Goal: Check status: Check status

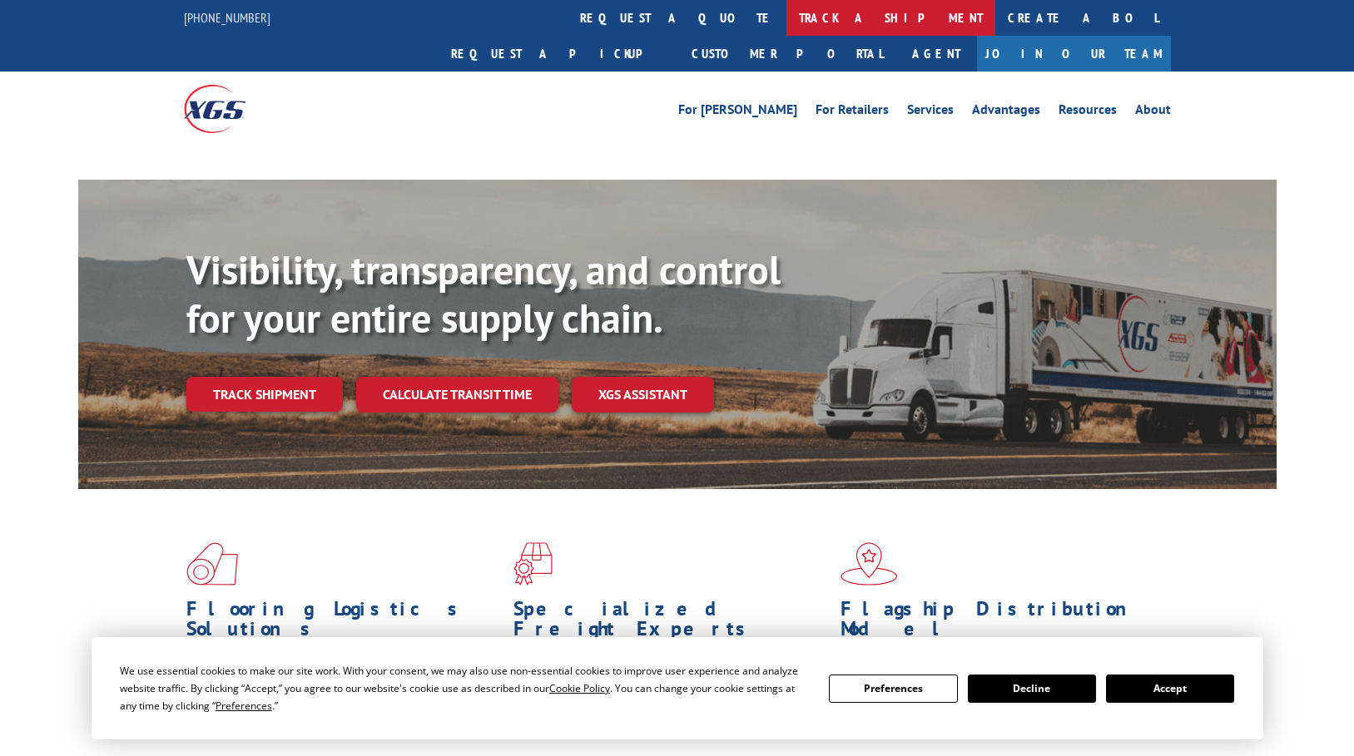
click at [786, 31] on link "track a shipment" at bounding box center [890, 18] width 209 height 36
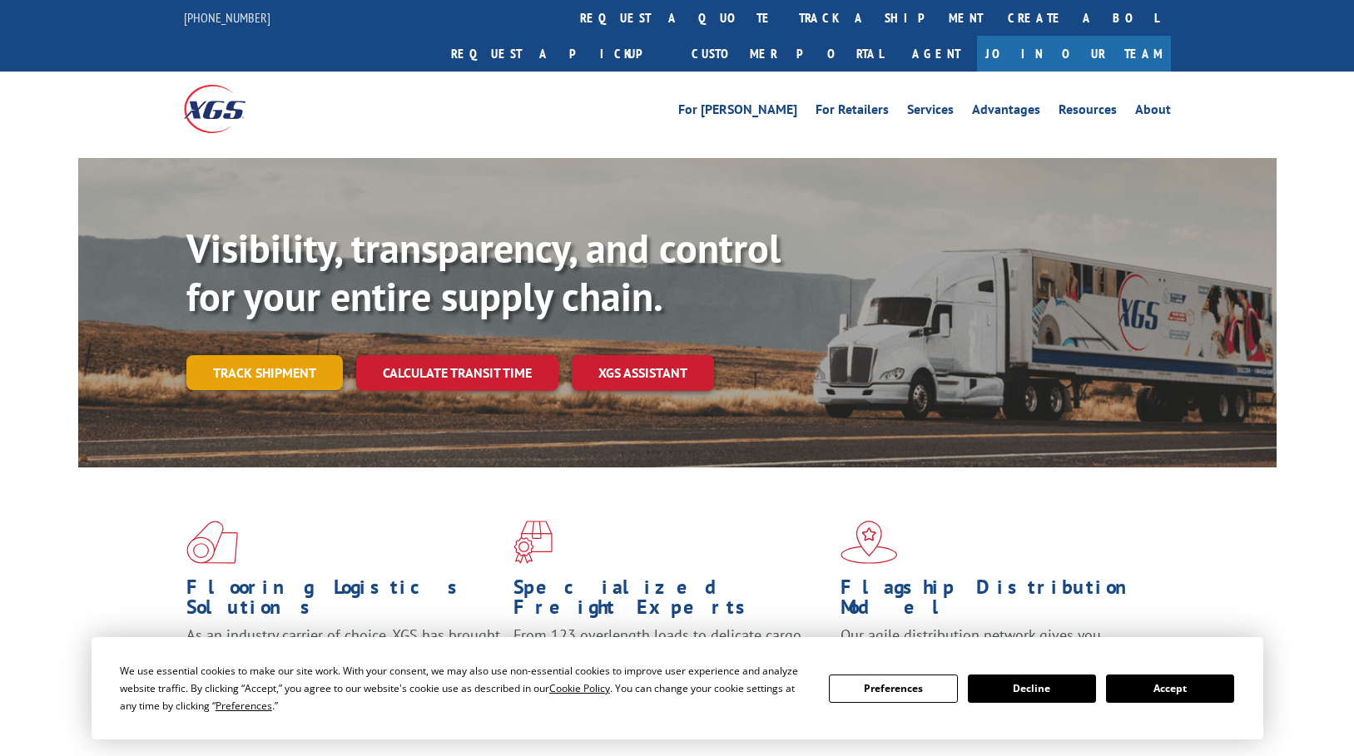
click at [246, 355] on link "Track shipment" at bounding box center [264, 372] width 156 height 35
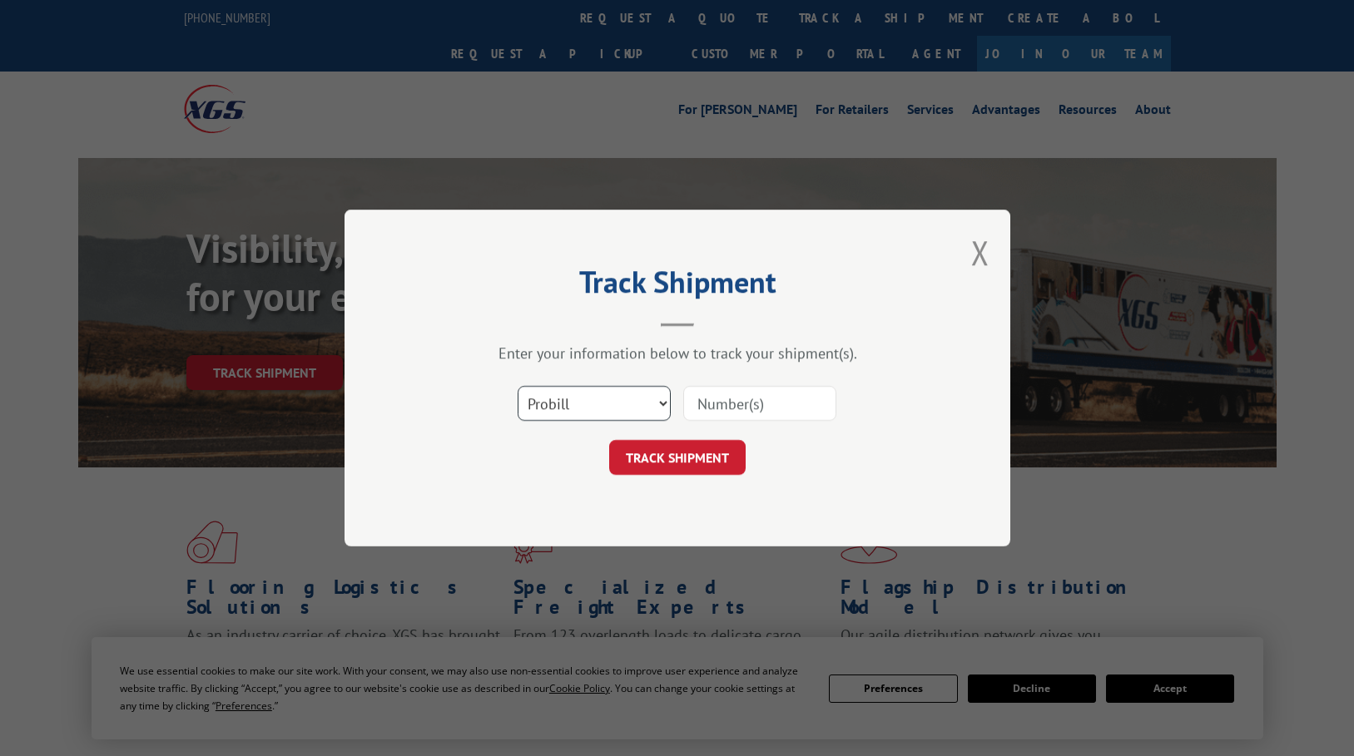
click at [638, 403] on select "Select category... Probill BOL PO" at bounding box center [594, 403] width 153 height 35
select select "bol"
click at [518, 386] on select "Select category... Probill BOL PO" at bounding box center [594, 403] width 153 height 35
click at [728, 397] on input at bounding box center [759, 403] width 153 height 35
paste input "17469629"
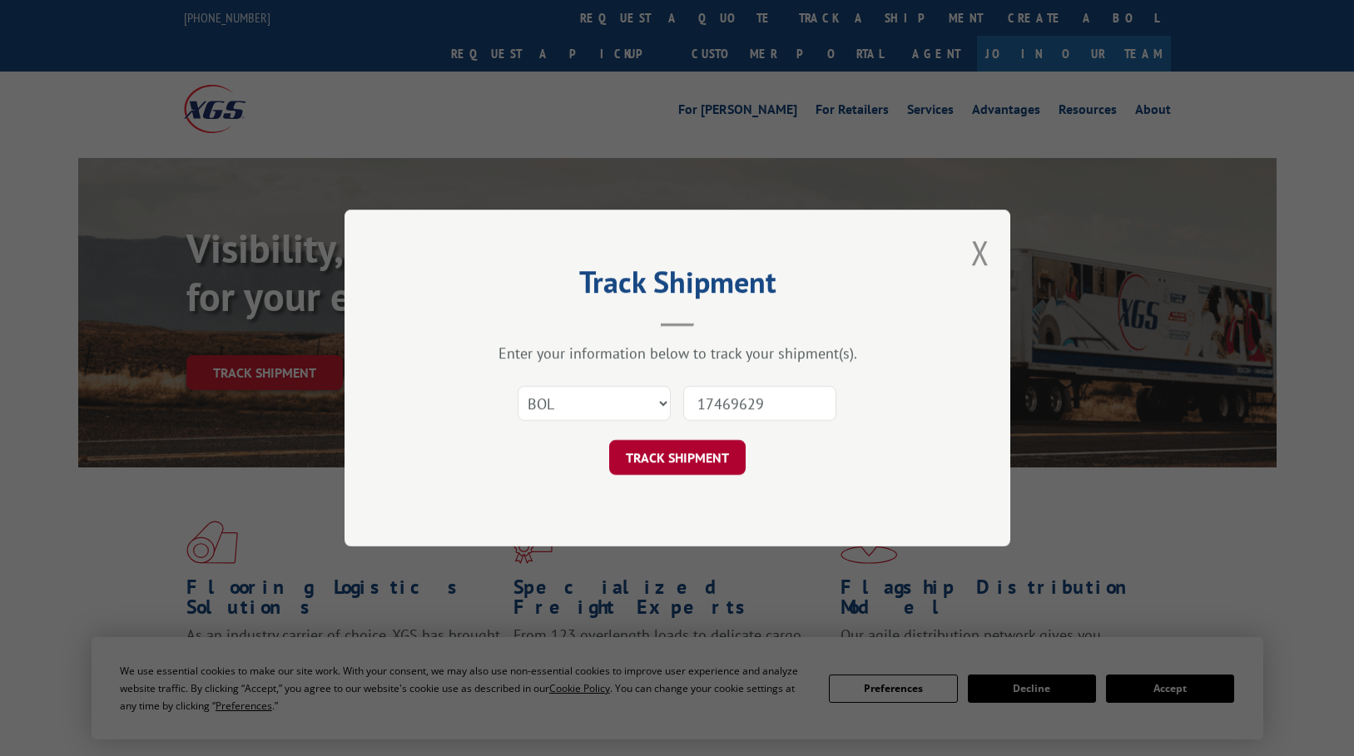
type input "17469629"
click at [699, 473] on button "TRACK SHIPMENT" at bounding box center [677, 457] width 136 height 35
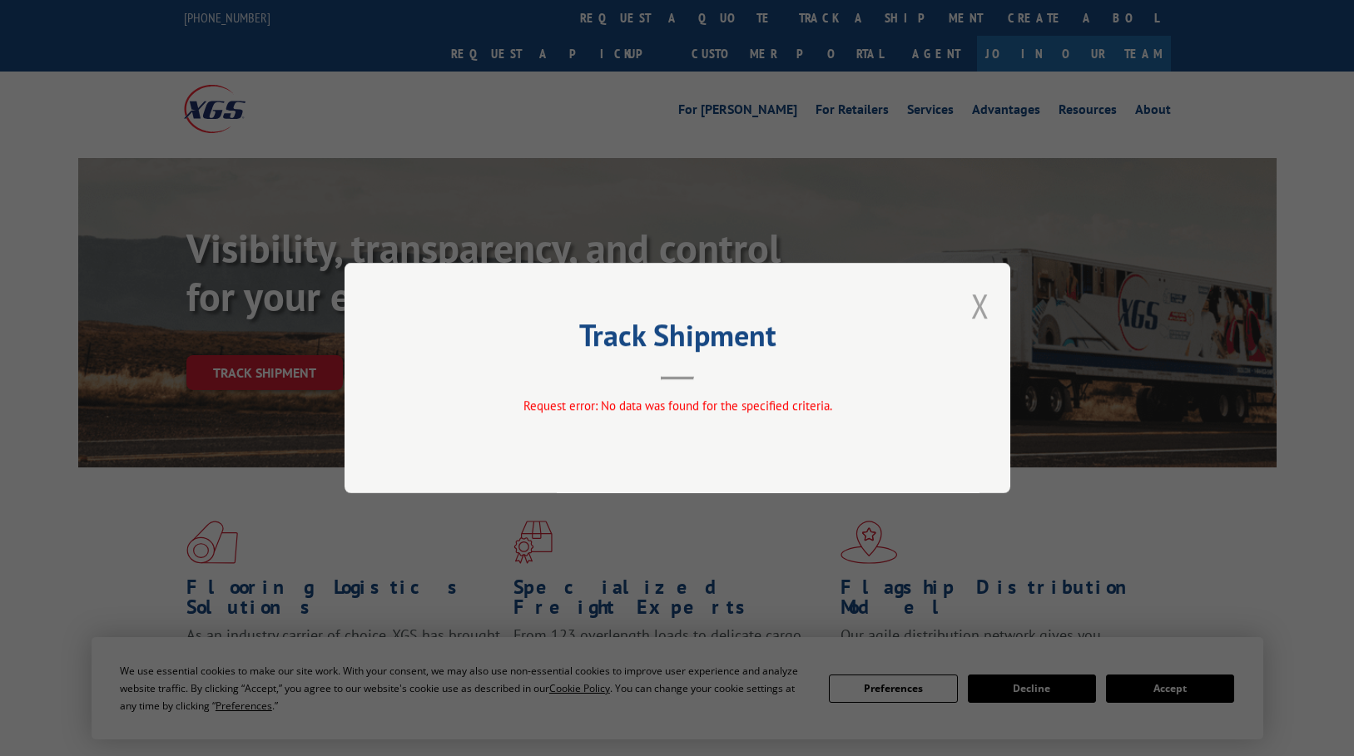
click at [982, 303] on button "Close modal" at bounding box center [980, 306] width 18 height 44
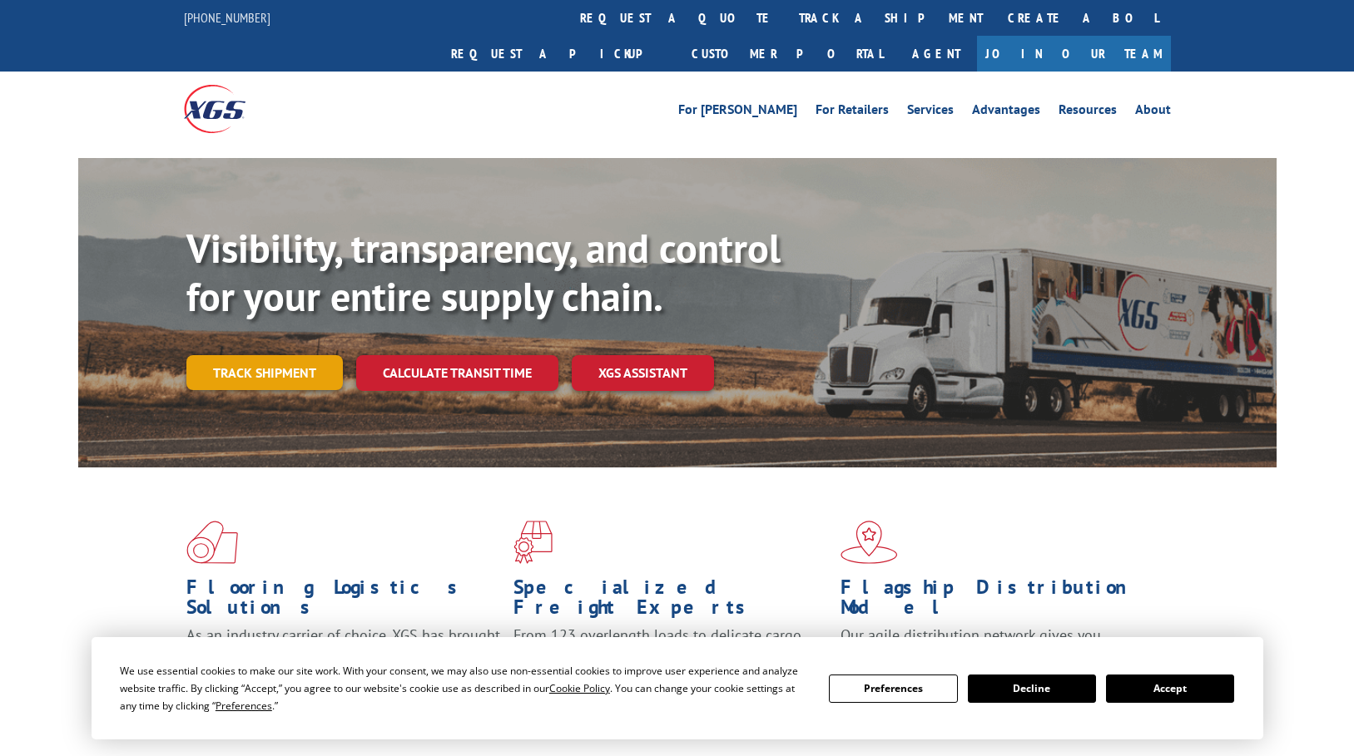
click at [258, 355] on link "Track shipment" at bounding box center [264, 372] width 156 height 35
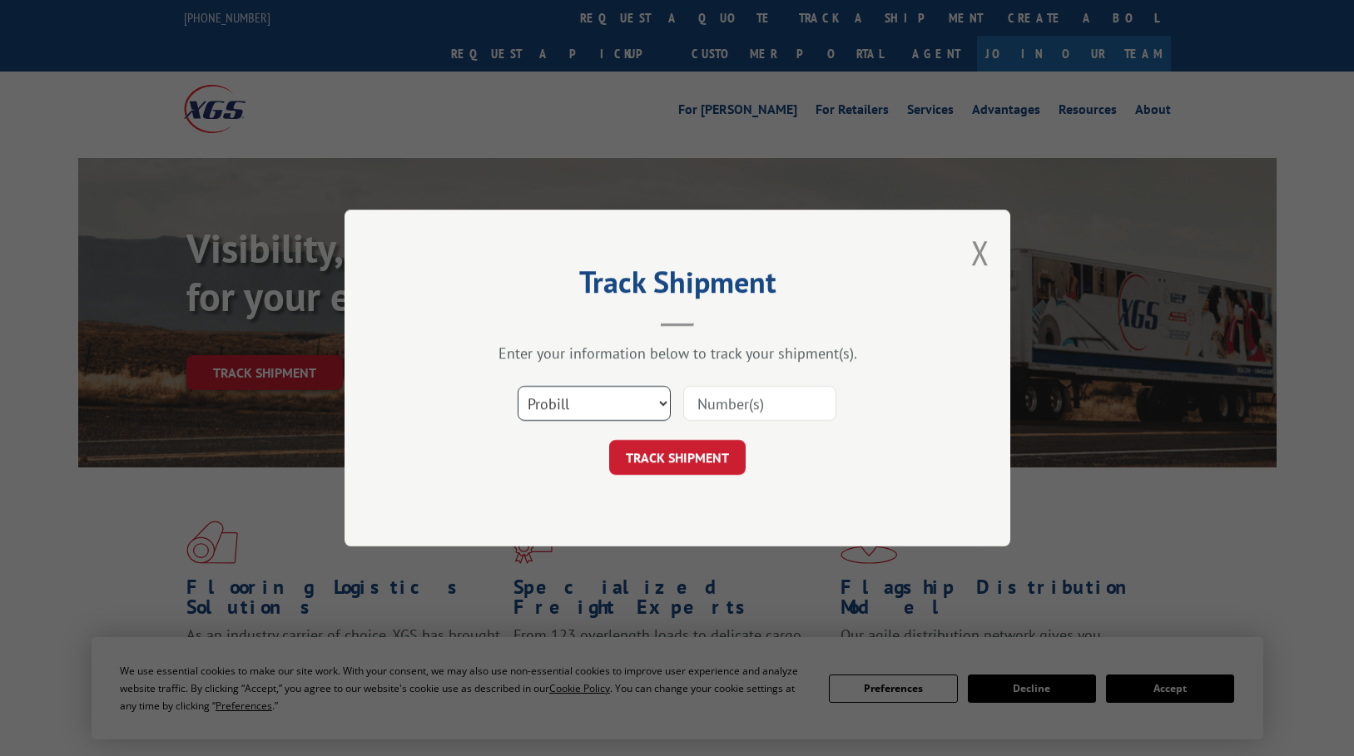
click at [643, 392] on select "Select category... Probill BOL PO" at bounding box center [594, 403] width 153 height 35
select select "po"
click at [518, 386] on select "Select category... Probill BOL PO" at bounding box center [594, 403] width 153 height 35
click at [735, 412] on input at bounding box center [759, 403] width 153 height 35
paste input "295133538"
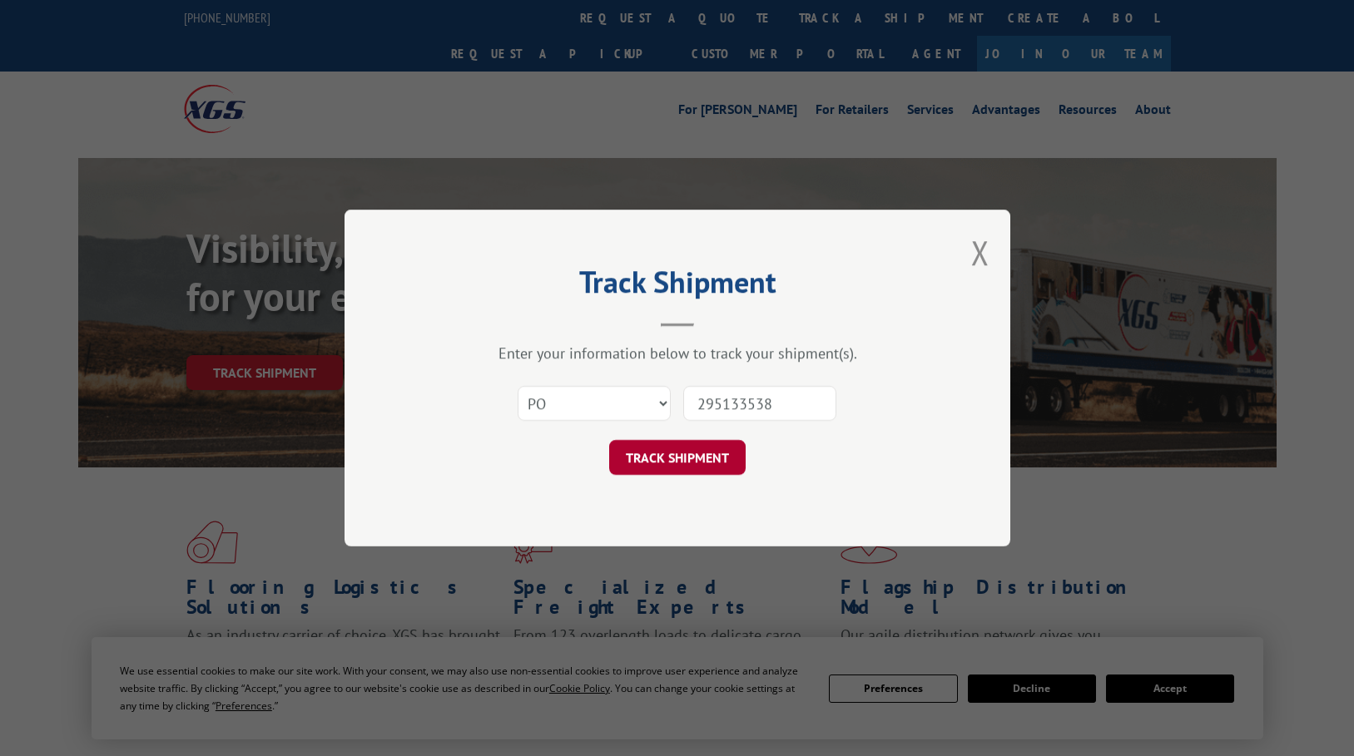
type input "295133538"
click at [670, 474] on button "TRACK SHIPMENT" at bounding box center [677, 457] width 136 height 35
